Goal: Information Seeking & Learning: Learn about a topic

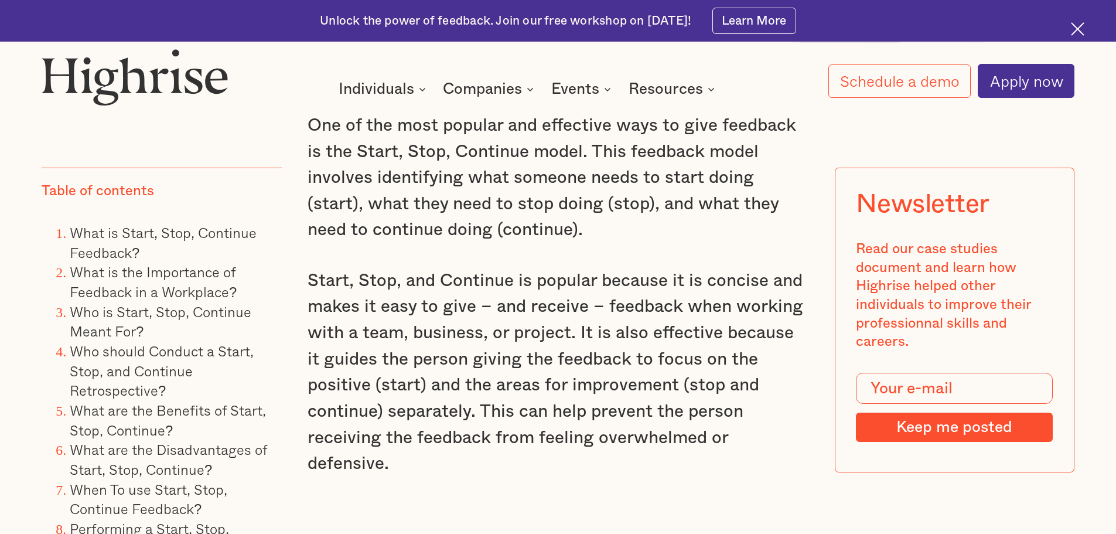
scroll to position [1054, 0]
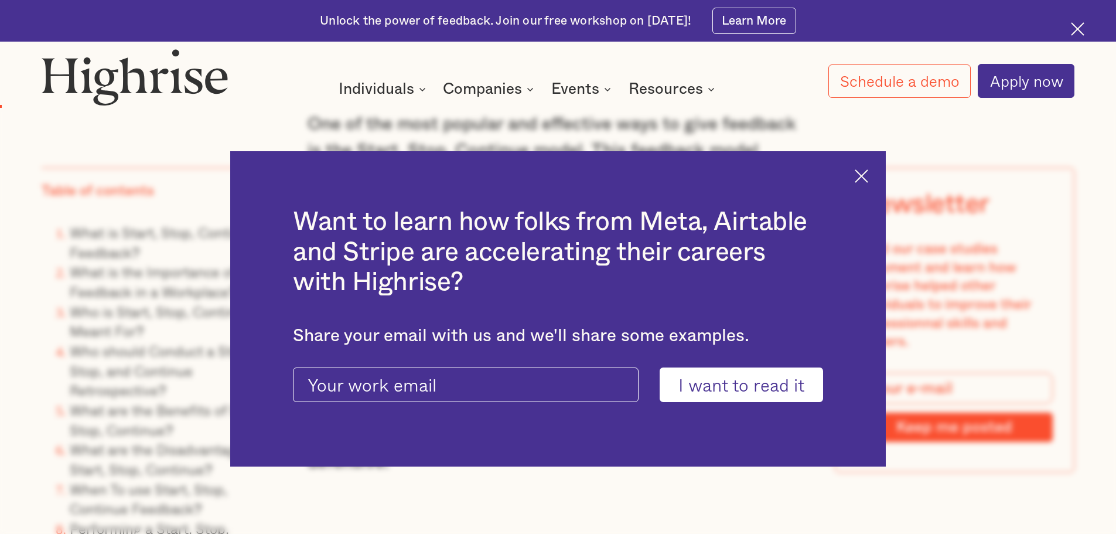
click at [870, 168] on div "Want to learn how folks from Meta, Airtable and Stripe are accelerating their c…" at bounding box center [557, 309] width 655 height 316
click at [867, 172] on img at bounding box center [861, 175] width 13 height 13
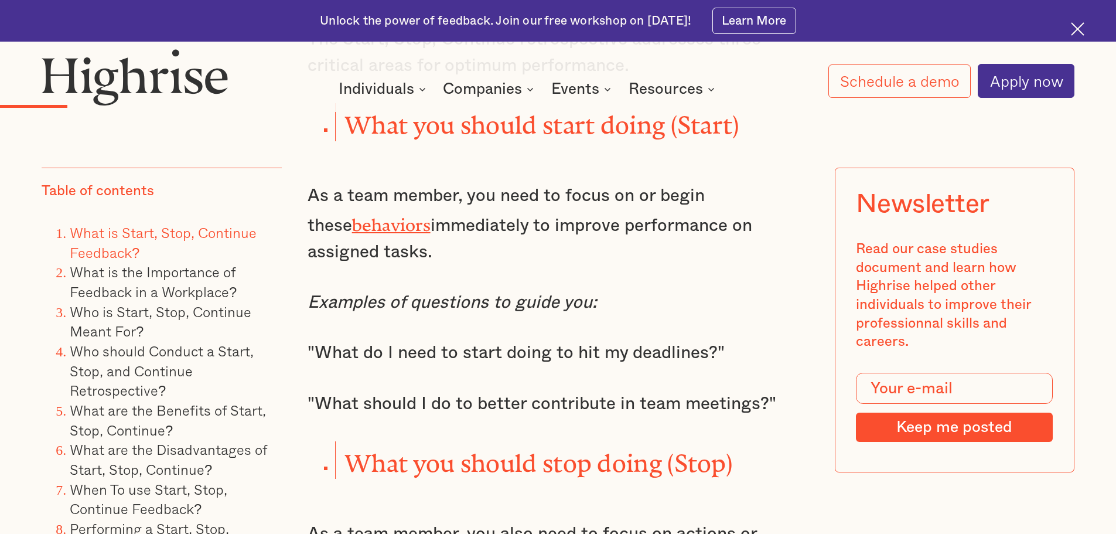
scroll to position [1757, 0]
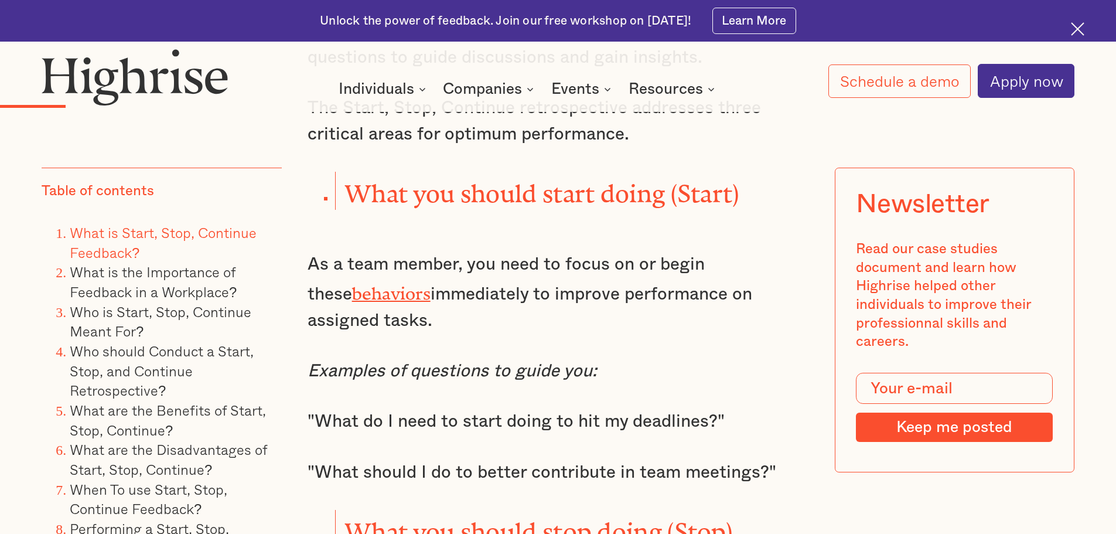
click at [364, 284] on link "behaviors" at bounding box center [391, 289] width 78 height 11
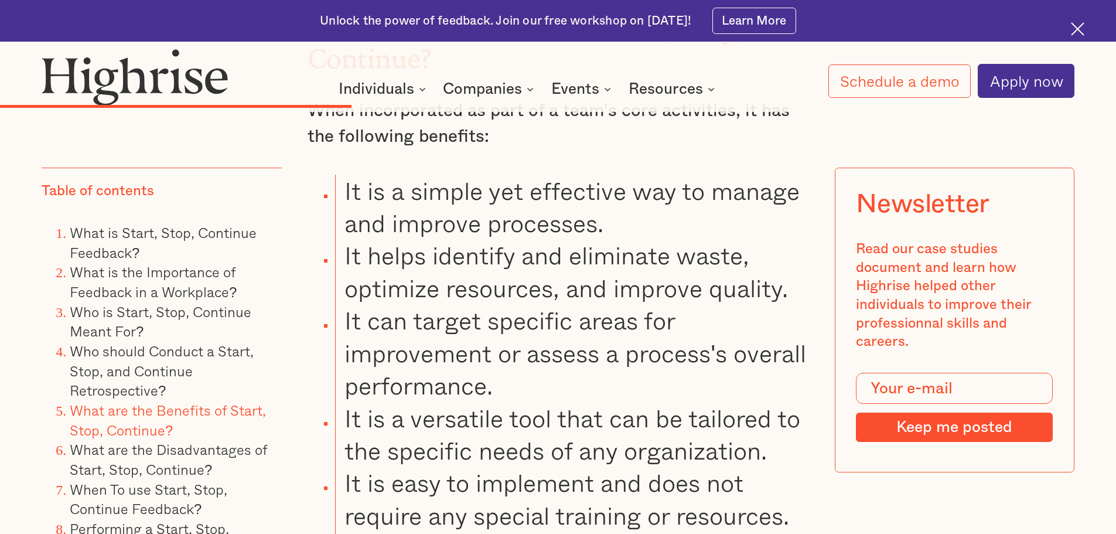
scroll to position [5038, 0]
